Goal: Task Accomplishment & Management: Use online tool/utility

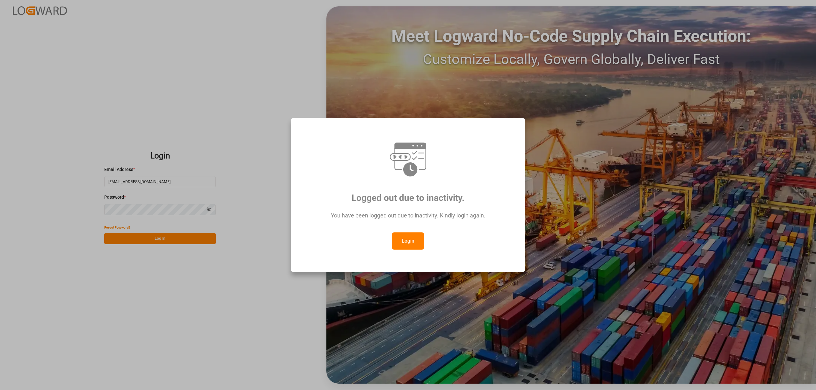
click at [404, 240] on button "Login" at bounding box center [408, 241] width 32 height 17
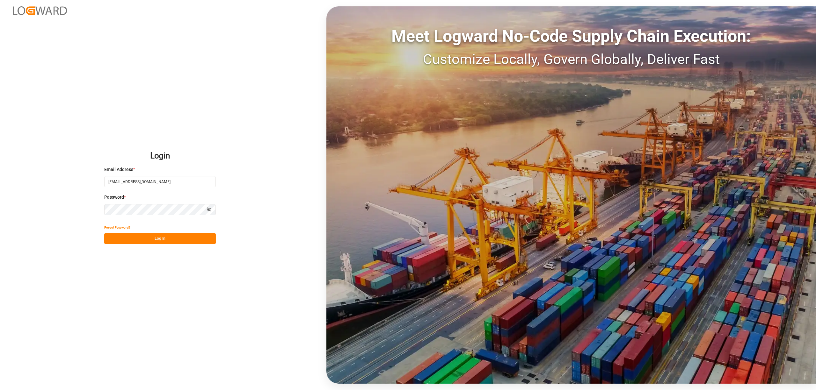
click at [146, 237] on button "Log In" at bounding box center [159, 238] width 111 height 11
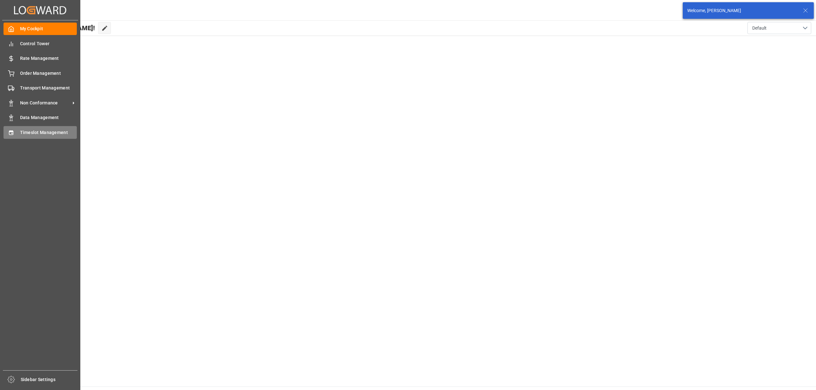
click at [20, 132] on span "Timeslot Management" at bounding box center [48, 132] width 57 height 7
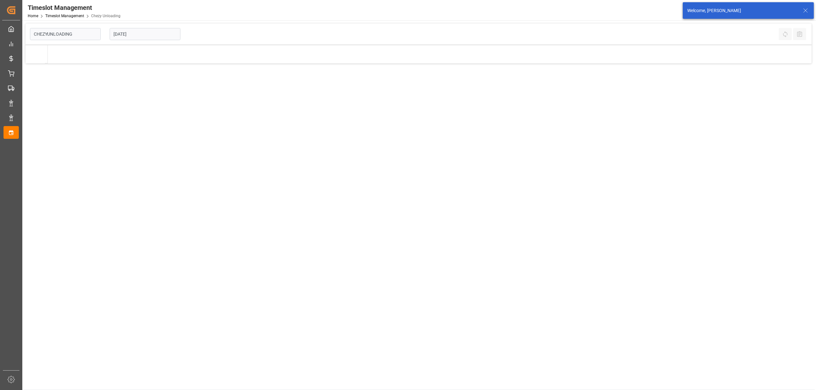
type input "Chezy Unloading"
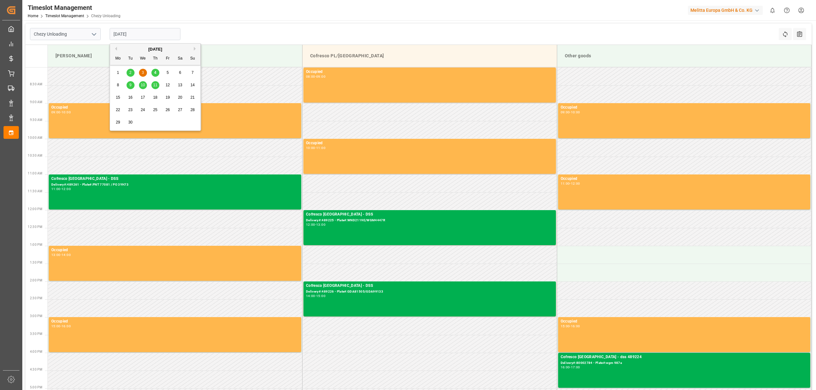
click at [152, 30] on input "[DATE]" at bounding box center [145, 34] width 71 height 12
click at [143, 85] on span "10" at bounding box center [142, 85] width 4 height 4
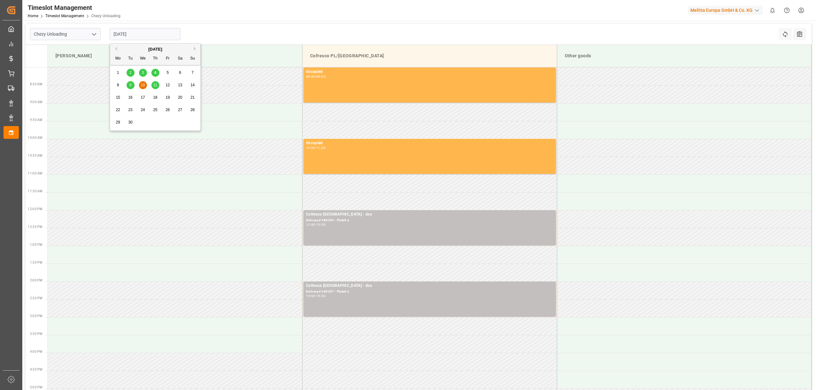
click at [145, 32] on input "[DATE]" at bounding box center [145, 34] width 71 height 12
click at [156, 84] on span "11" at bounding box center [155, 85] width 4 height 4
type input "[DATE]"
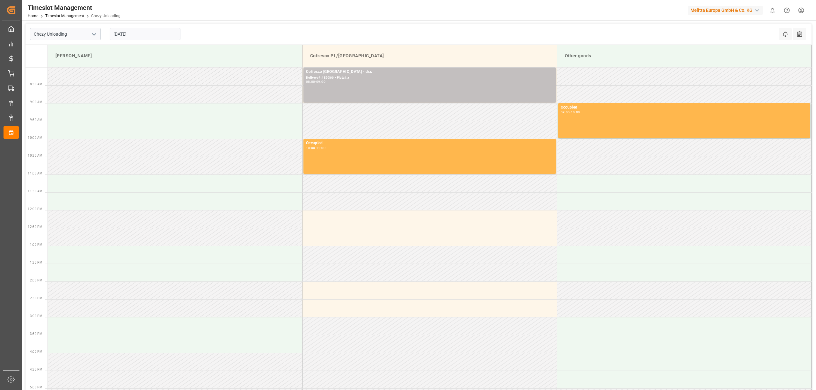
click at [388, 32] on div "Chezy Unloading [DATE] Refresh Time Slots All Audits" at bounding box center [418, 34] width 786 height 21
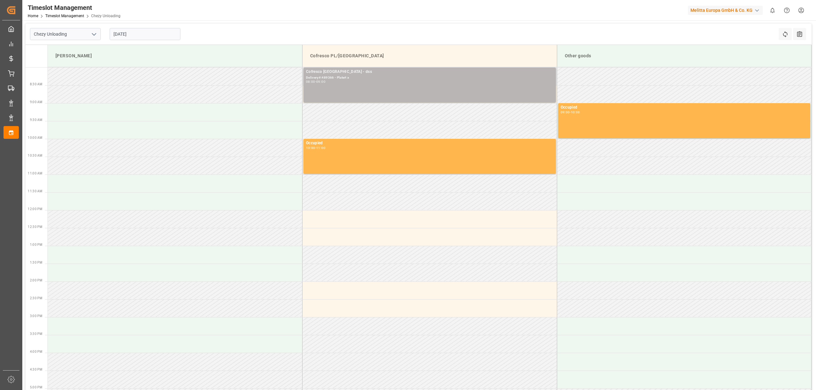
click at [418, 78] on div "Delivery#:489366 - Plate#:x" at bounding box center [429, 77] width 247 height 5
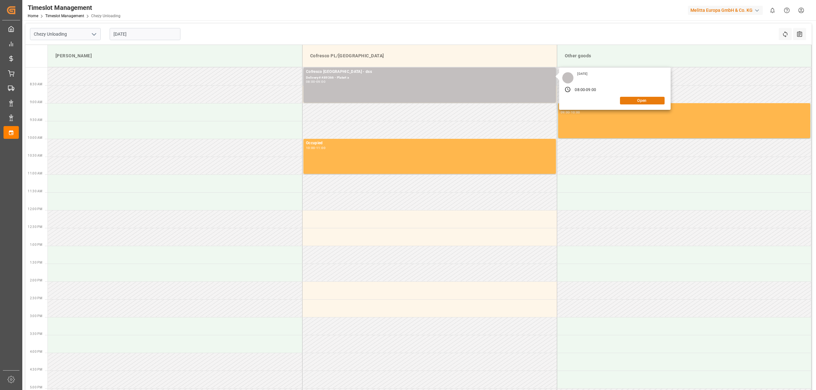
click at [653, 103] on button "Open" at bounding box center [642, 101] width 45 height 8
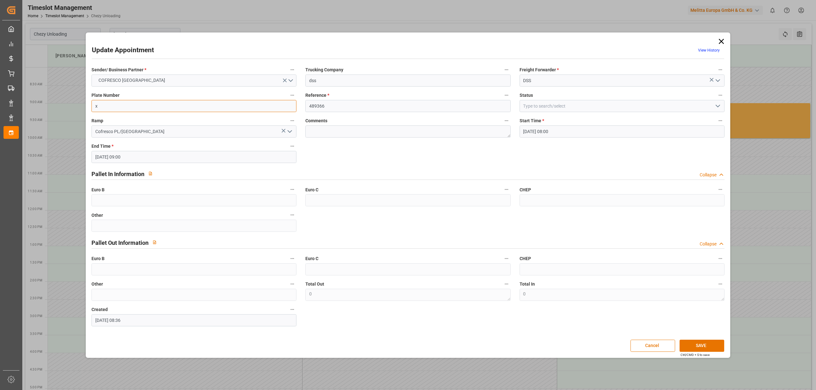
click at [198, 106] on input "x" at bounding box center [193, 106] width 205 height 12
paste input "WGM 9714G / WND 78J4"
type input "WGM 9714G / WND 78J4"
drag, startPoint x: 697, startPoint y: 338, endPoint x: 698, endPoint y: 343, distance: 5.1
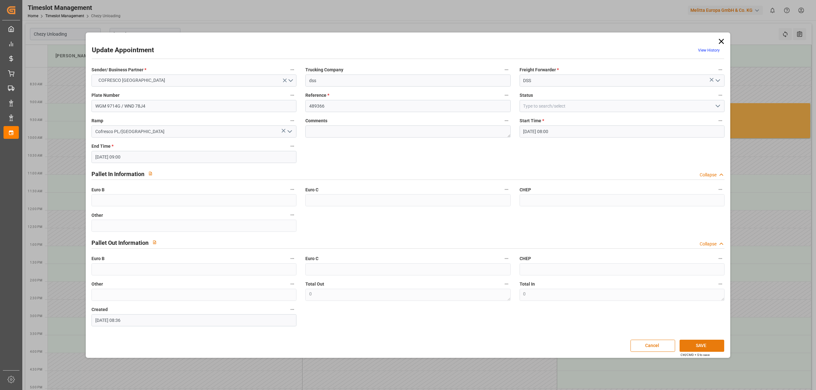
click at [697, 340] on div "Update Appointment View History Sender/ Business Partner * COFRESCO [GEOGRAPHIC…" at bounding box center [407, 195] width 641 height 322
click at [698, 343] on button "SAVE" at bounding box center [701, 346] width 45 height 12
